Goal: Task Accomplishment & Management: Use online tool/utility

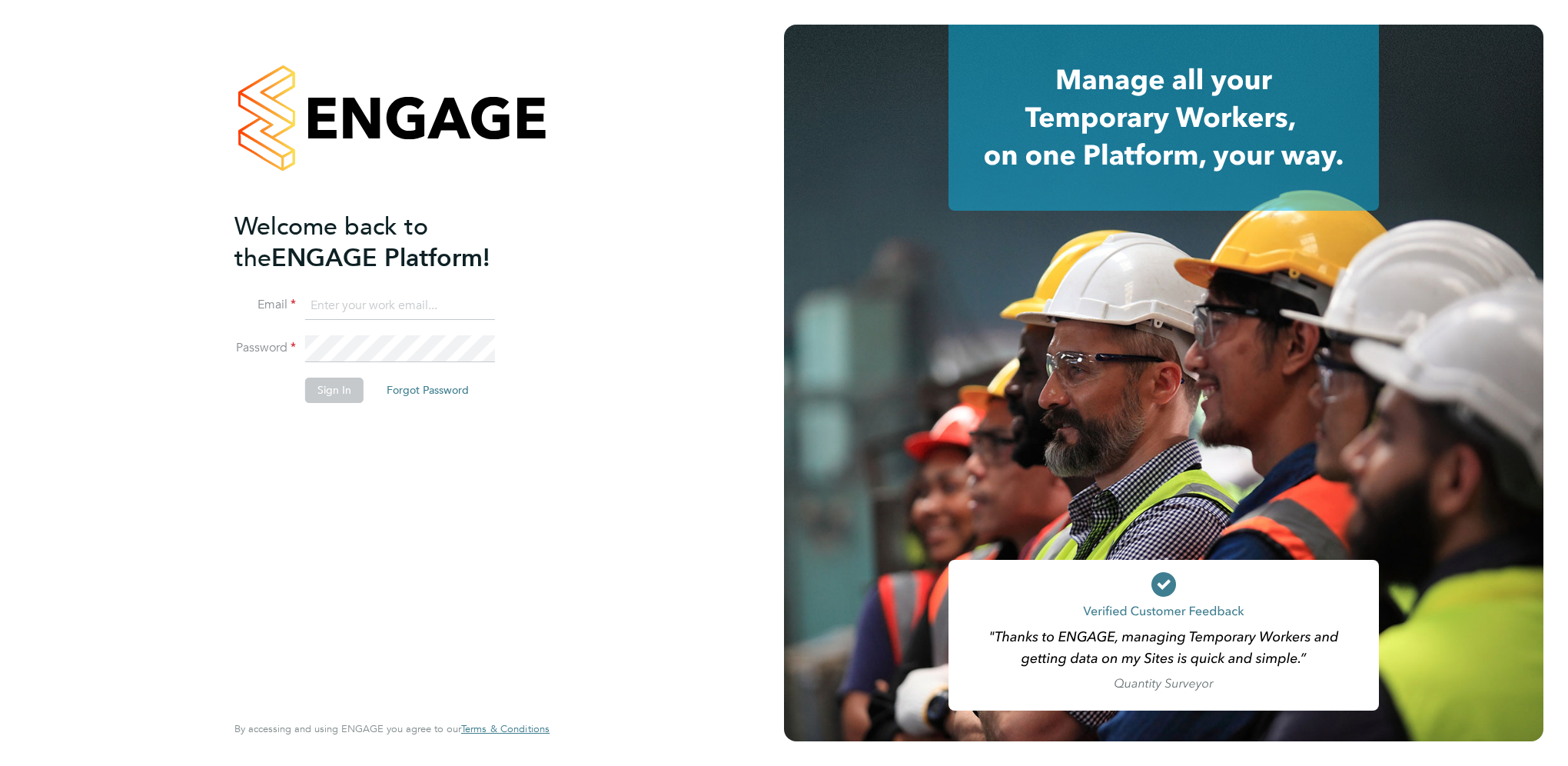
type input "[PERSON_NAME][EMAIL_ADDRESS][PERSON_NAME][DOMAIN_NAME]"
click at [336, 241] on button "Sign In" at bounding box center [334, 390] width 59 height 24
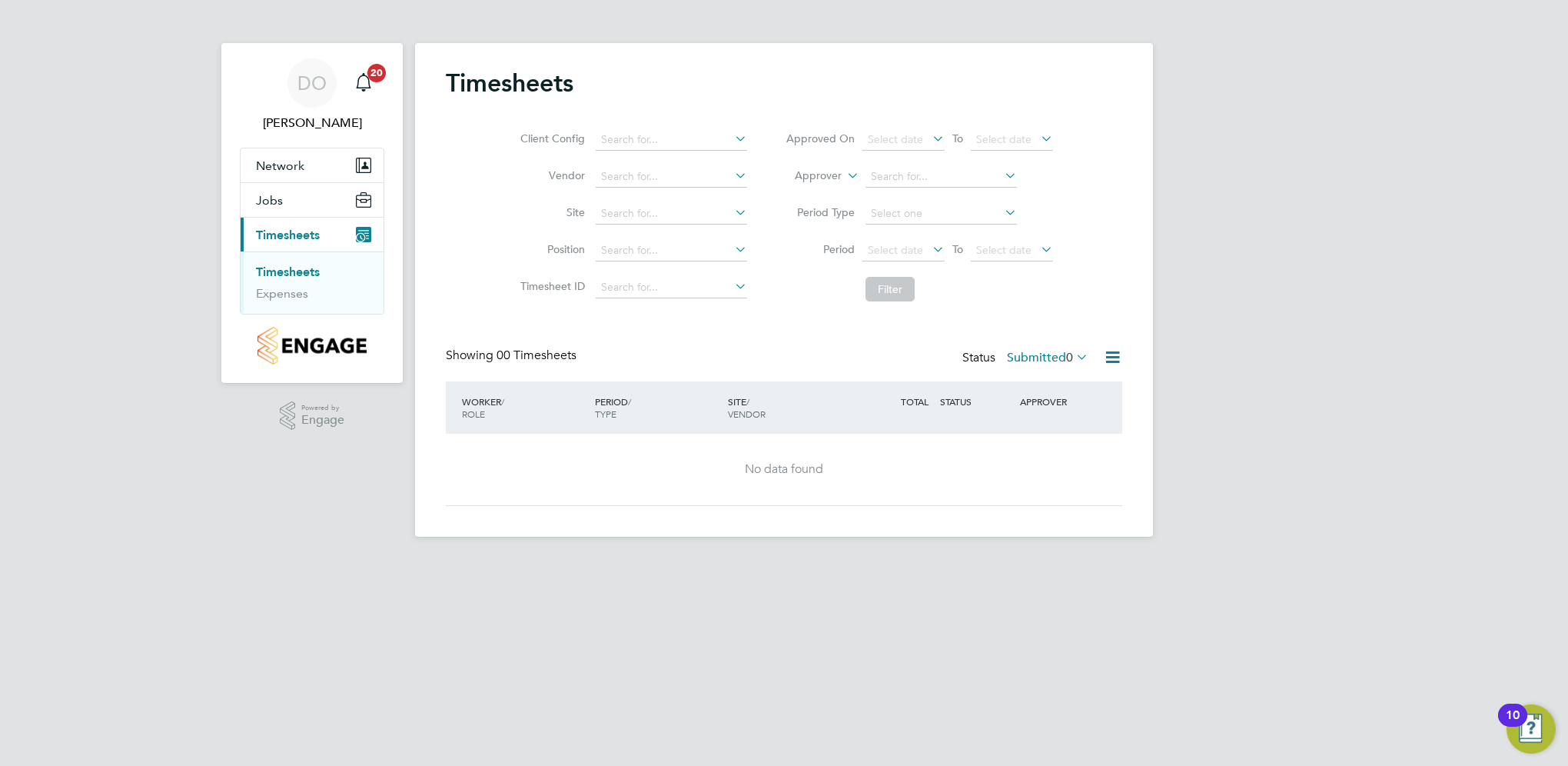
click at [294, 273] on link "Timesheets" at bounding box center [287, 272] width 64 height 15
click at [294, 272] on link "Timesheets" at bounding box center [287, 272] width 64 height 15
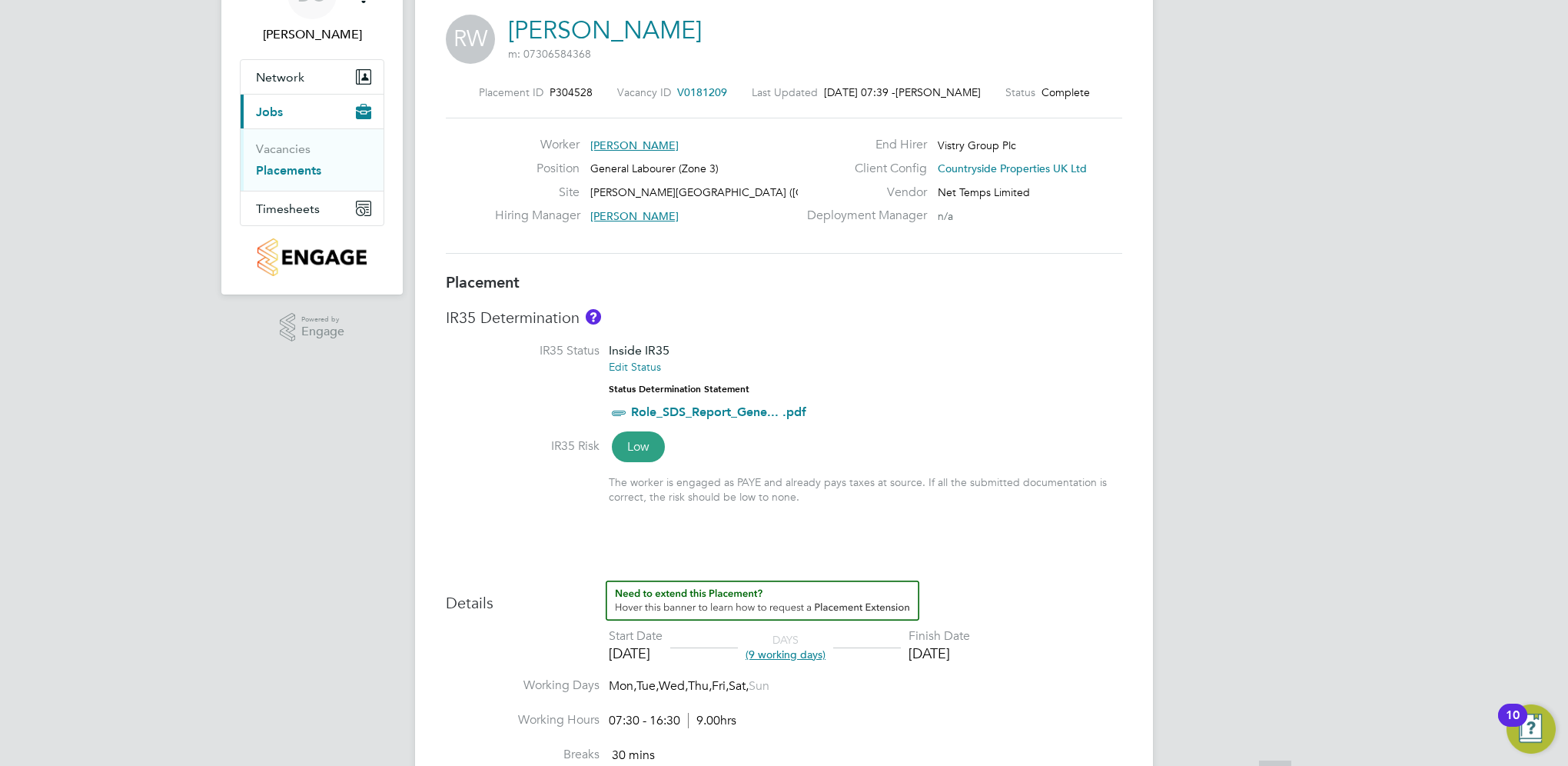
scroll to position [308, 0]
